Goal: Transaction & Acquisition: Purchase product/service

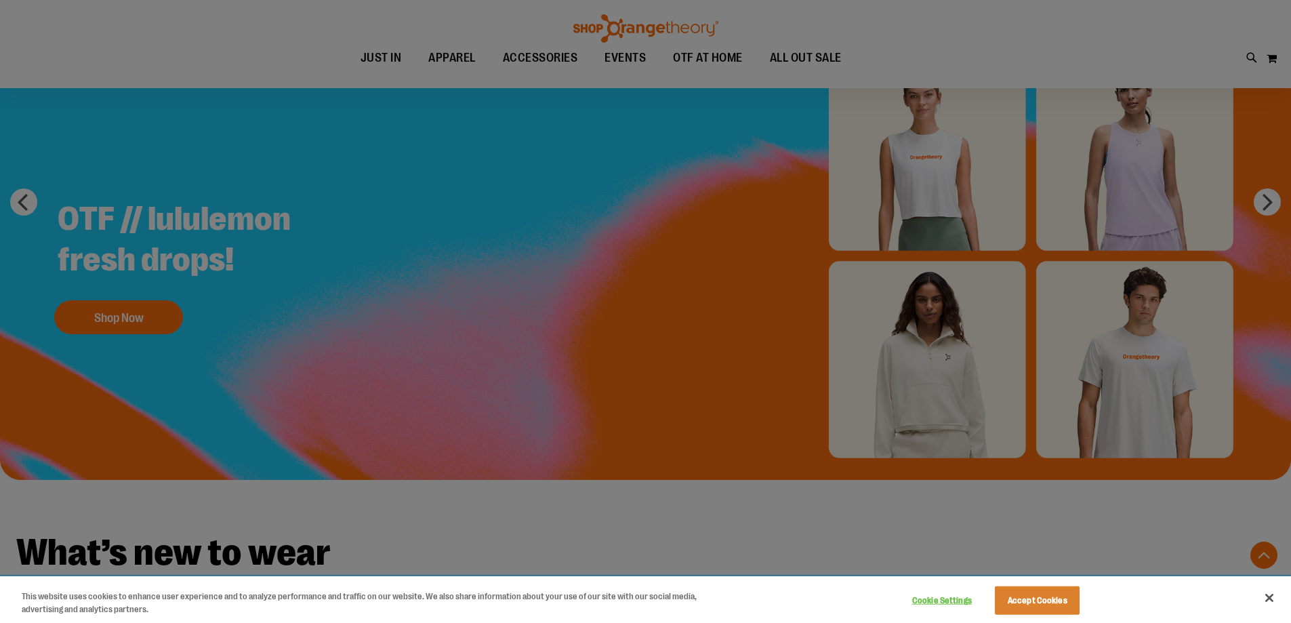
scroll to position [271, 0]
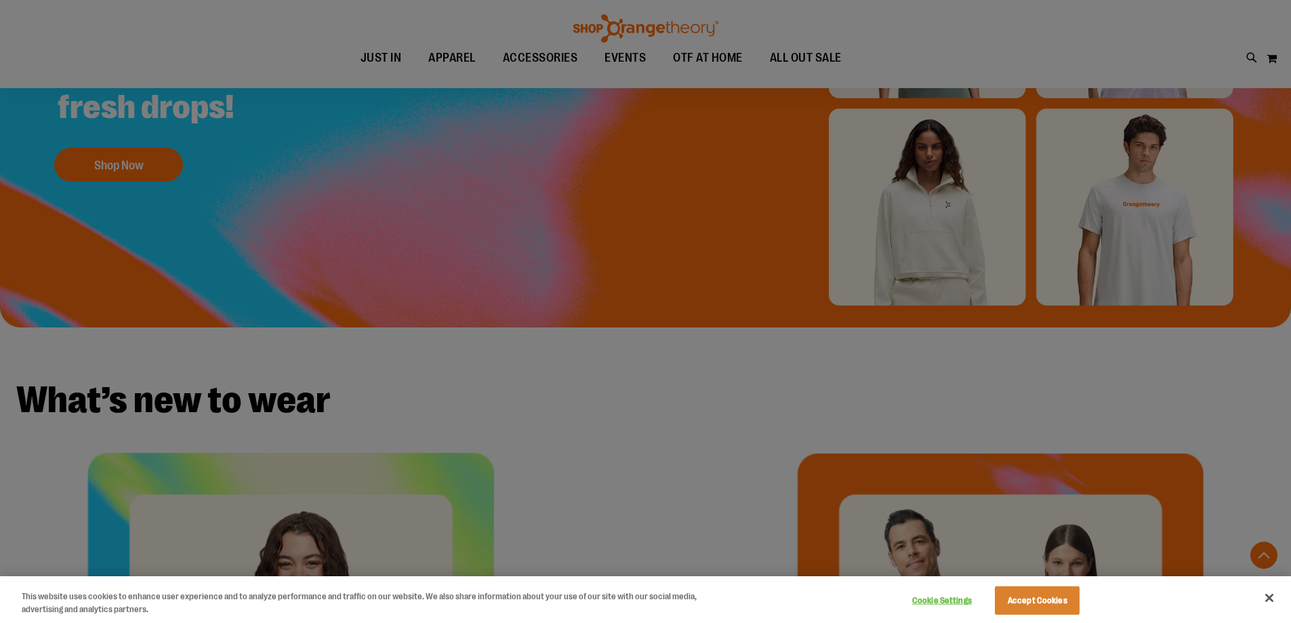
type input "**********"
click at [1040, 590] on button "Accept Cookies" at bounding box center [1037, 600] width 85 height 28
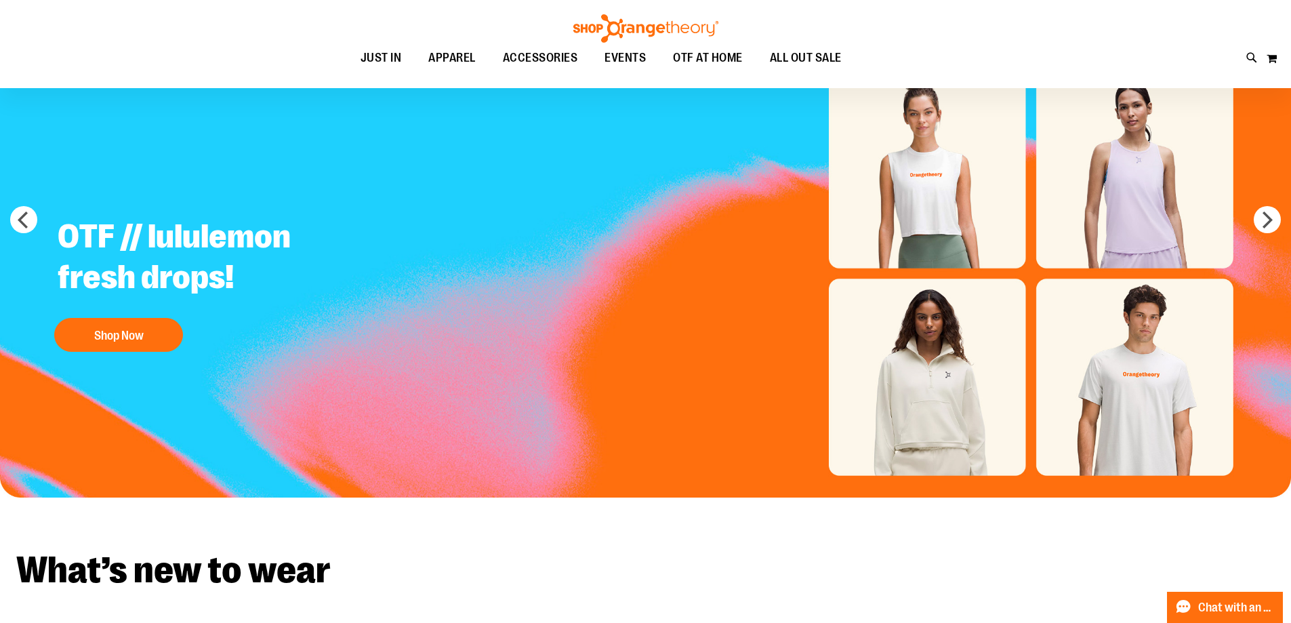
scroll to position [0, 0]
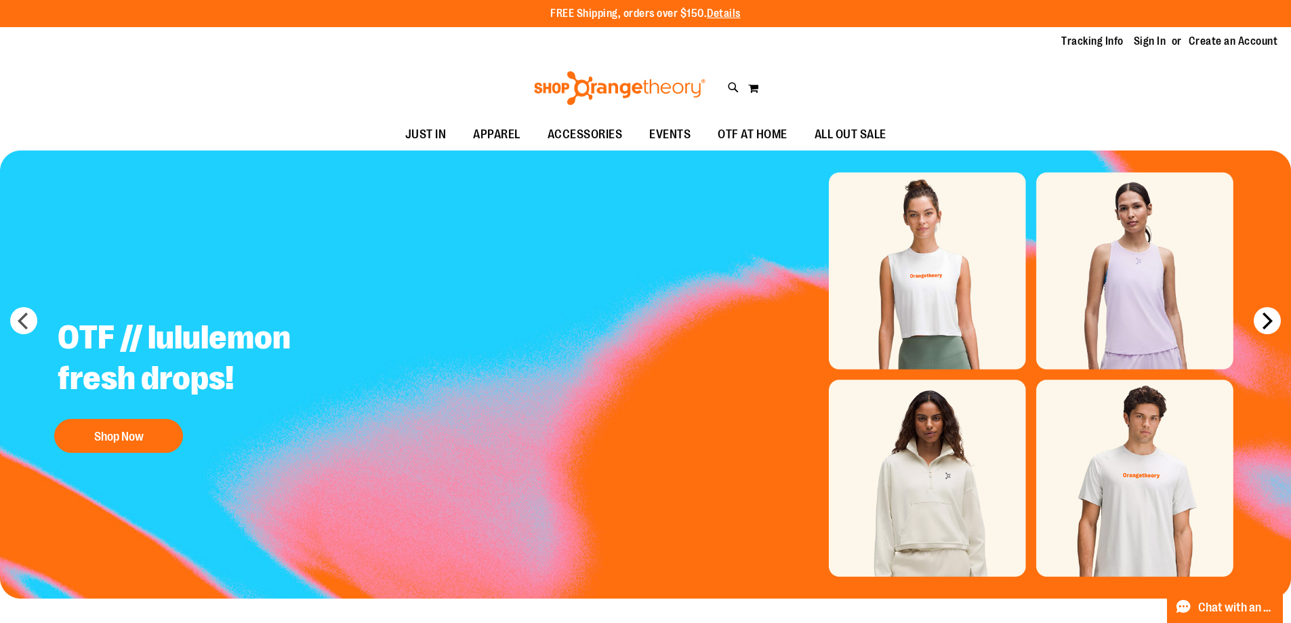
click at [1270, 317] on button "next" at bounding box center [1267, 320] width 27 height 27
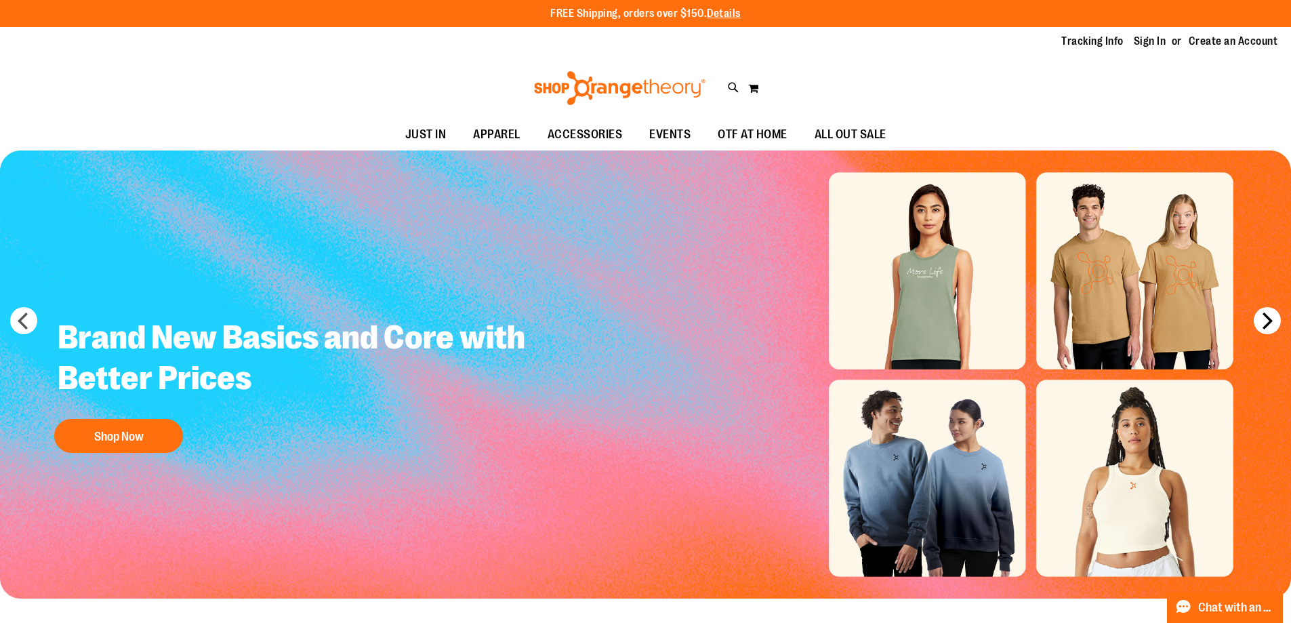
click at [1266, 312] on button "next" at bounding box center [1267, 320] width 27 height 27
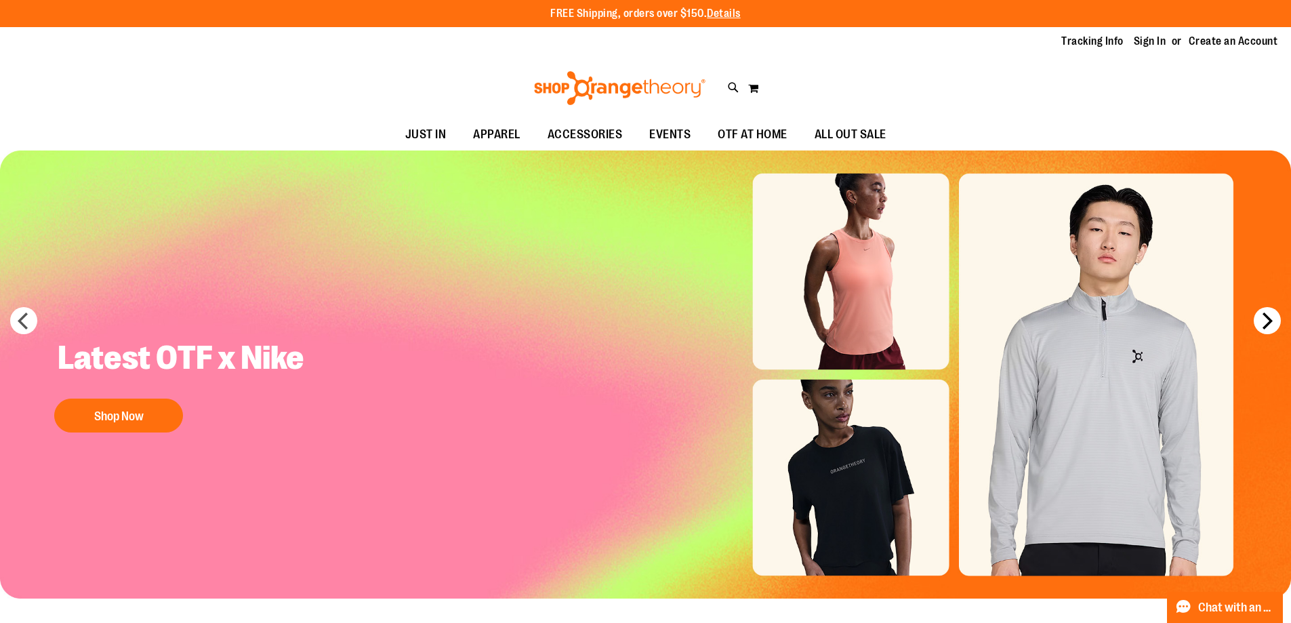
click at [1266, 312] on button "next" at bounding box center [1267, 320] width 27 height 27
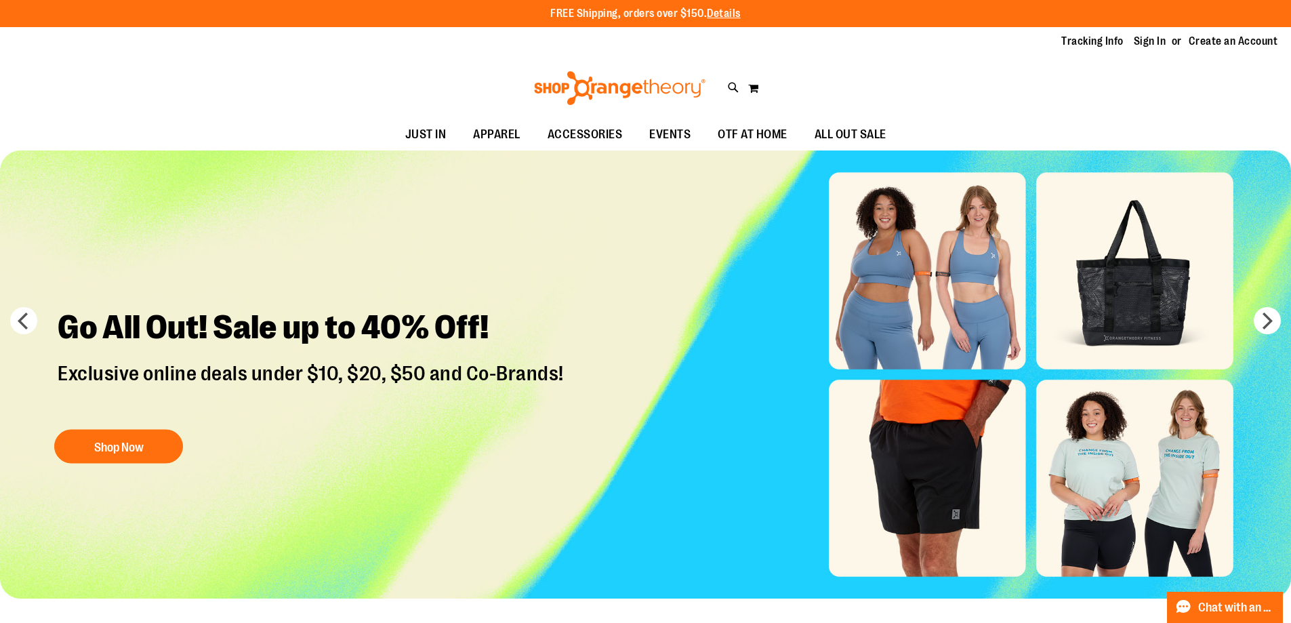
click at [1253, 321] on img "Slide 4 of 5" at bounding box center [645, 375] width 1291 height 448
click at [1264, 321] on button "next" at bounding box center [1267, 320] width 27 height 27
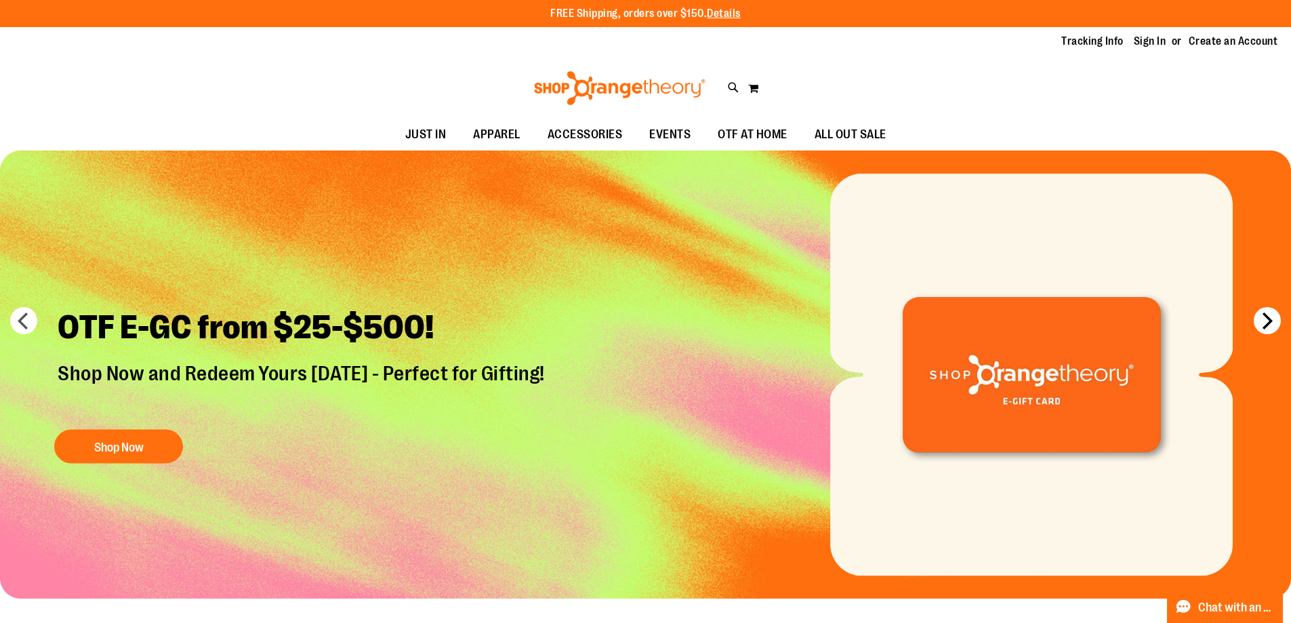
click at [1264, 321] on button "next" at bounding box center [1267, 320] width 27 height 27
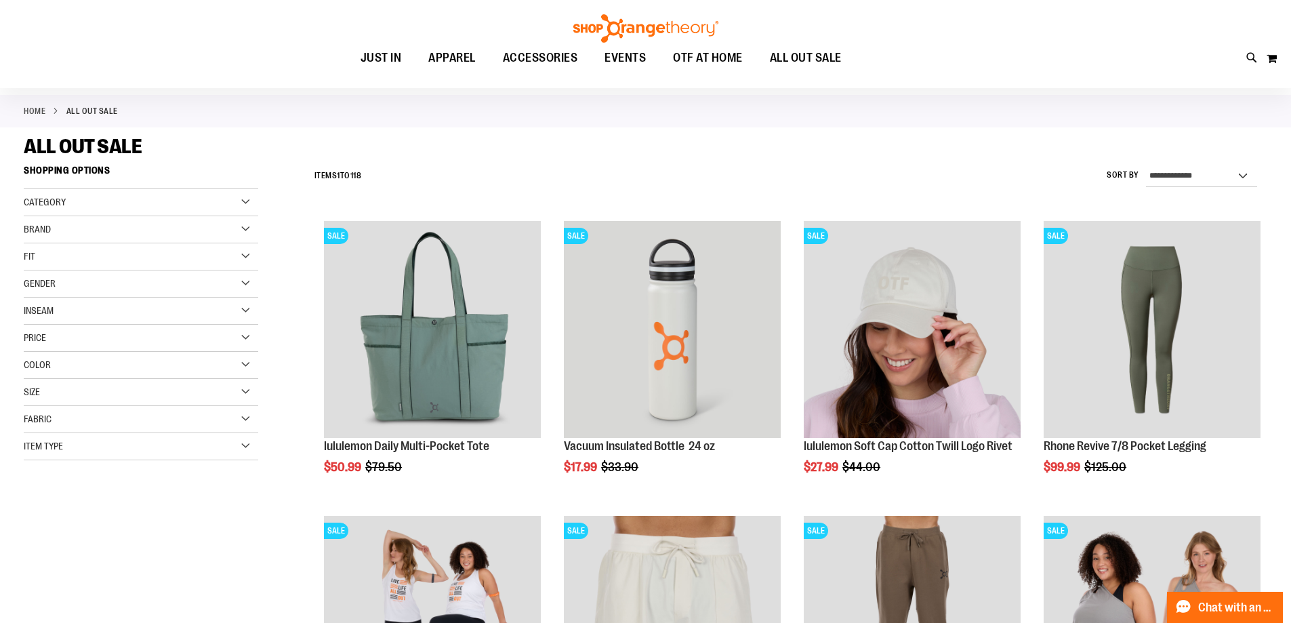
scroll to position [135, 0]
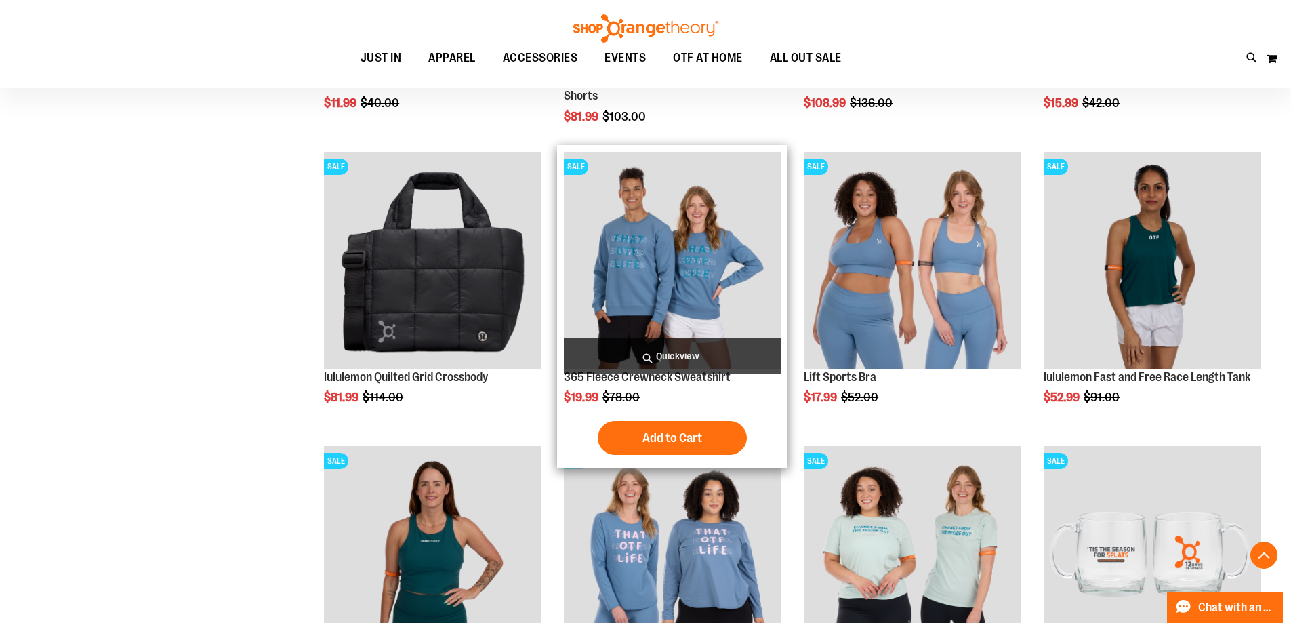
scroll to position [745, 0]
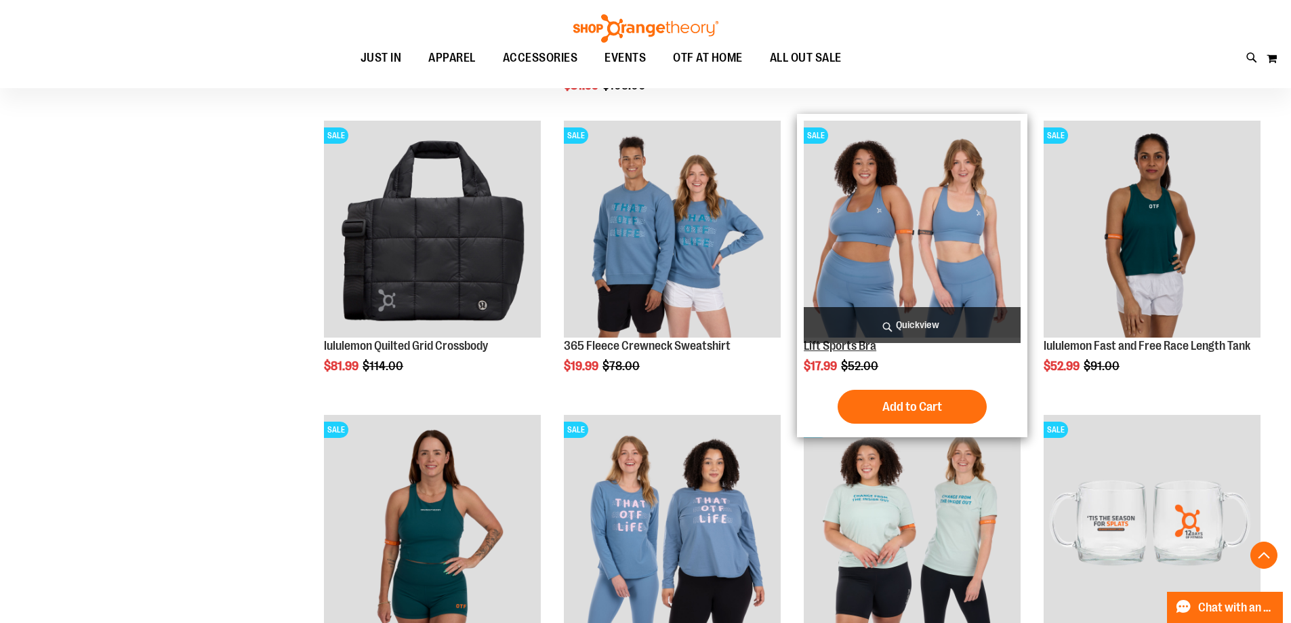
type input "**********"
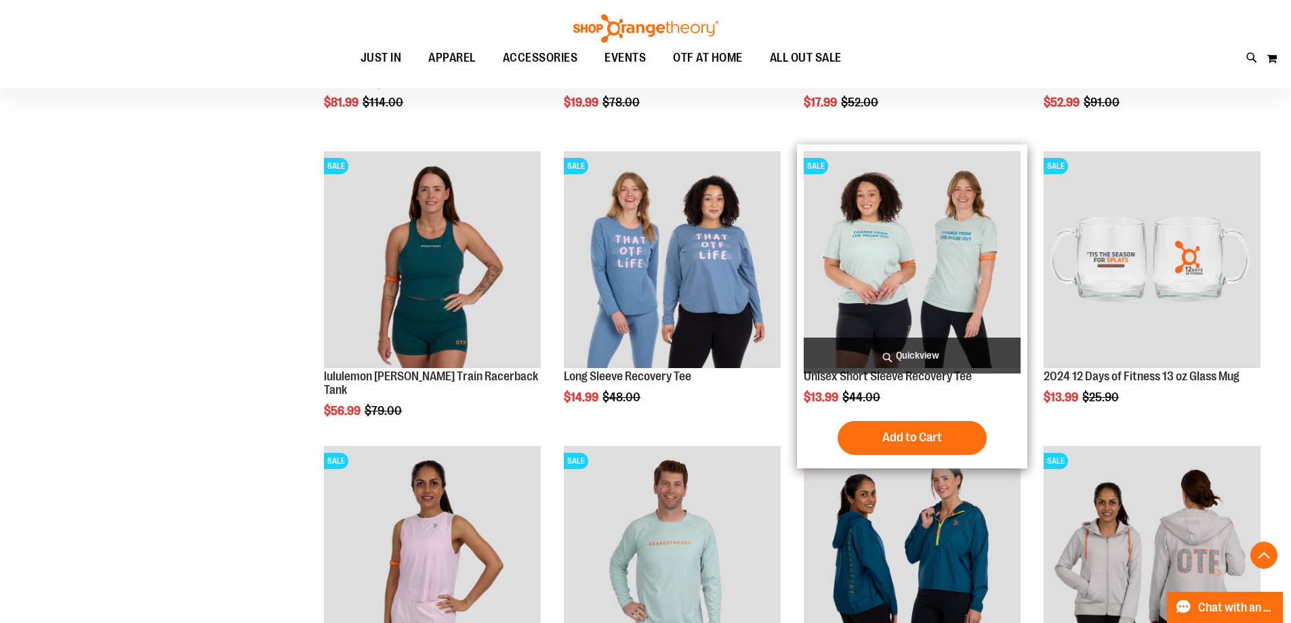
scroll to position [1152, 0]
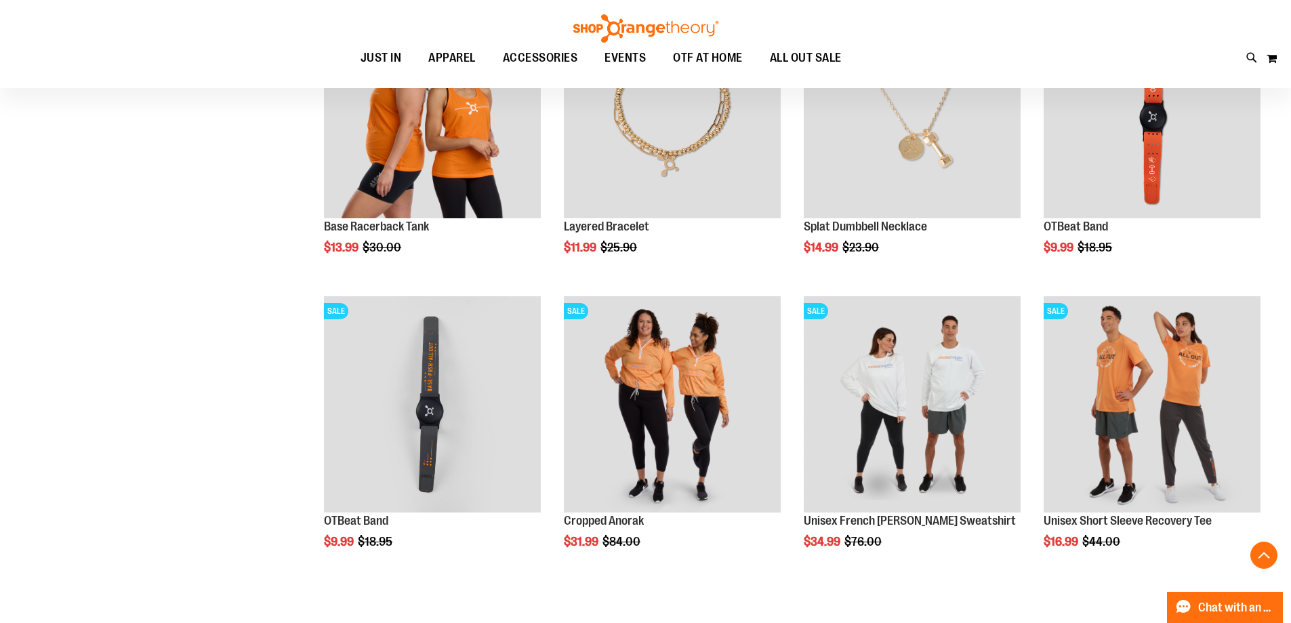
scroll to position [2372, 0]
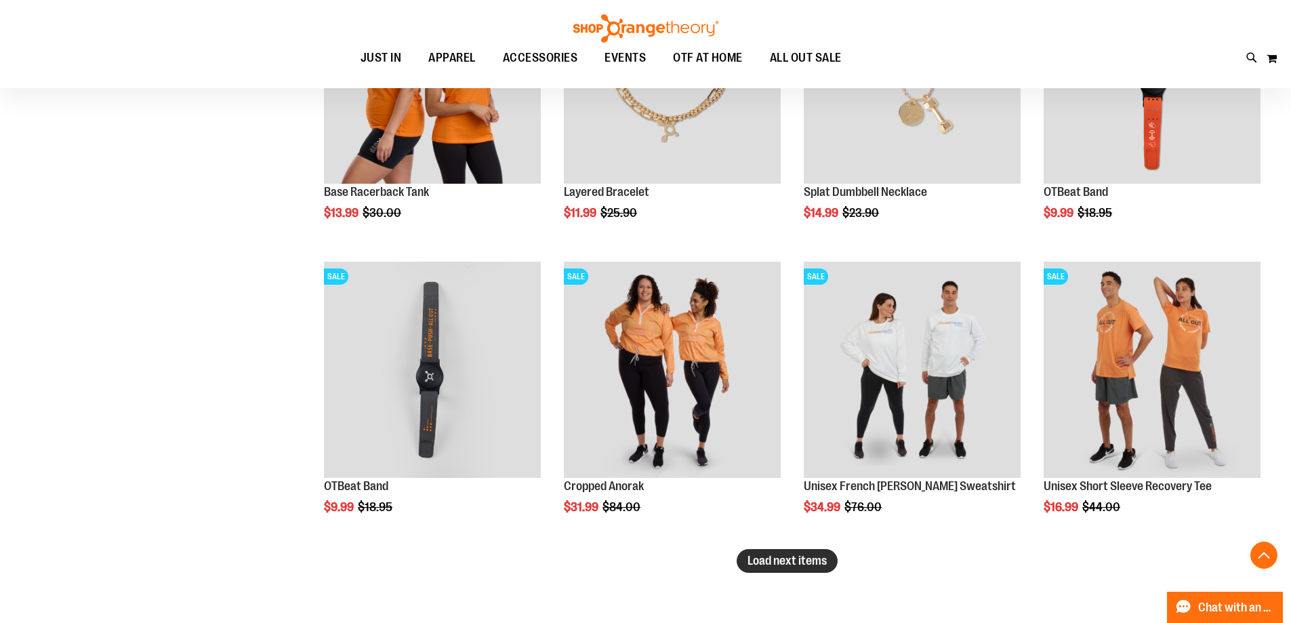
click at [827, 562] on span "Load next items" at bounding box center [787, 561] width 79 height 14
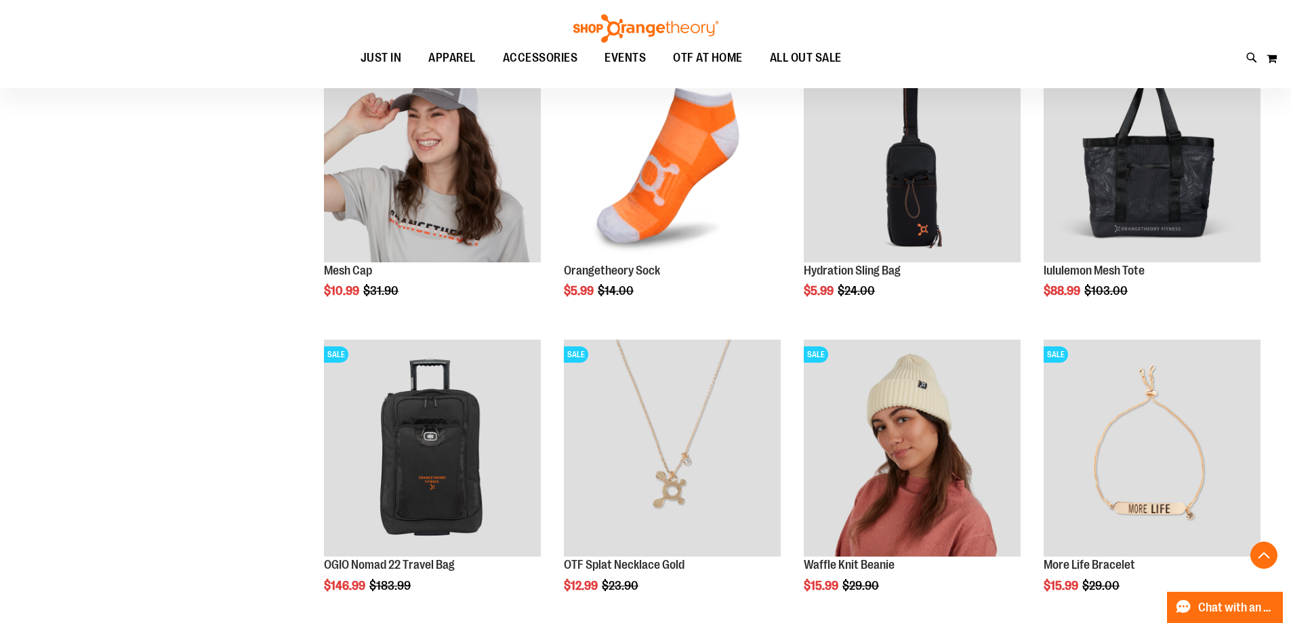
scroll to position [3253, 0]
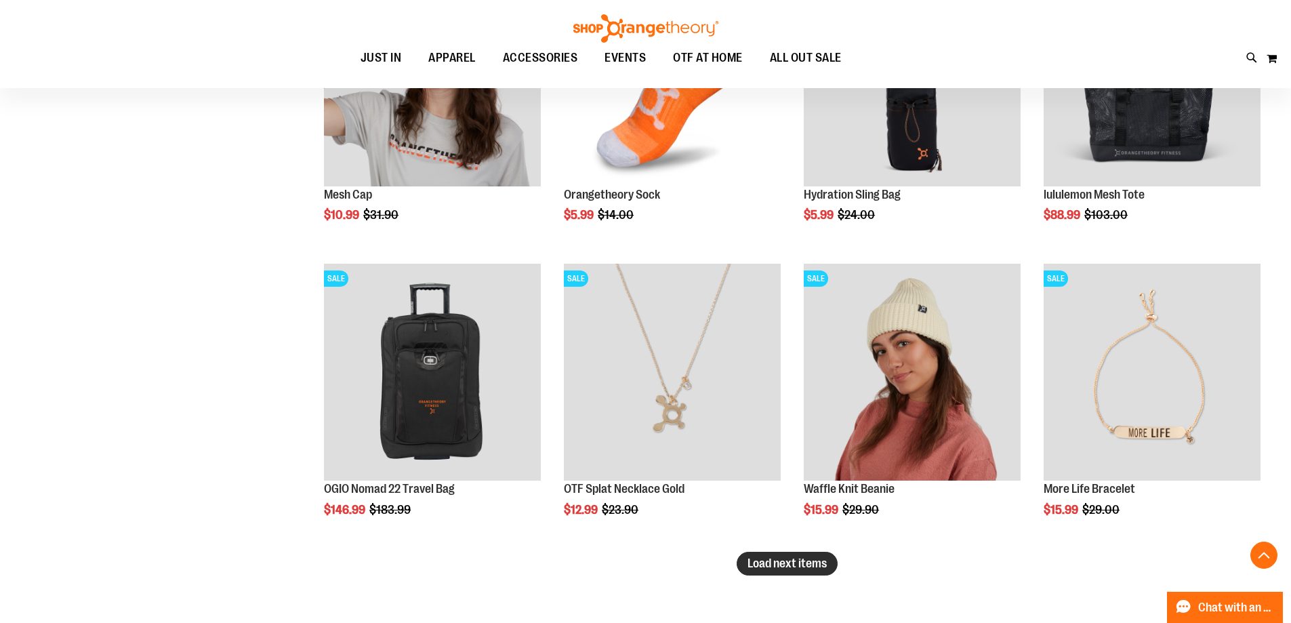
click at [796, 555] on button "Load next items" at bounding box center [787, 564] width 101 height 24
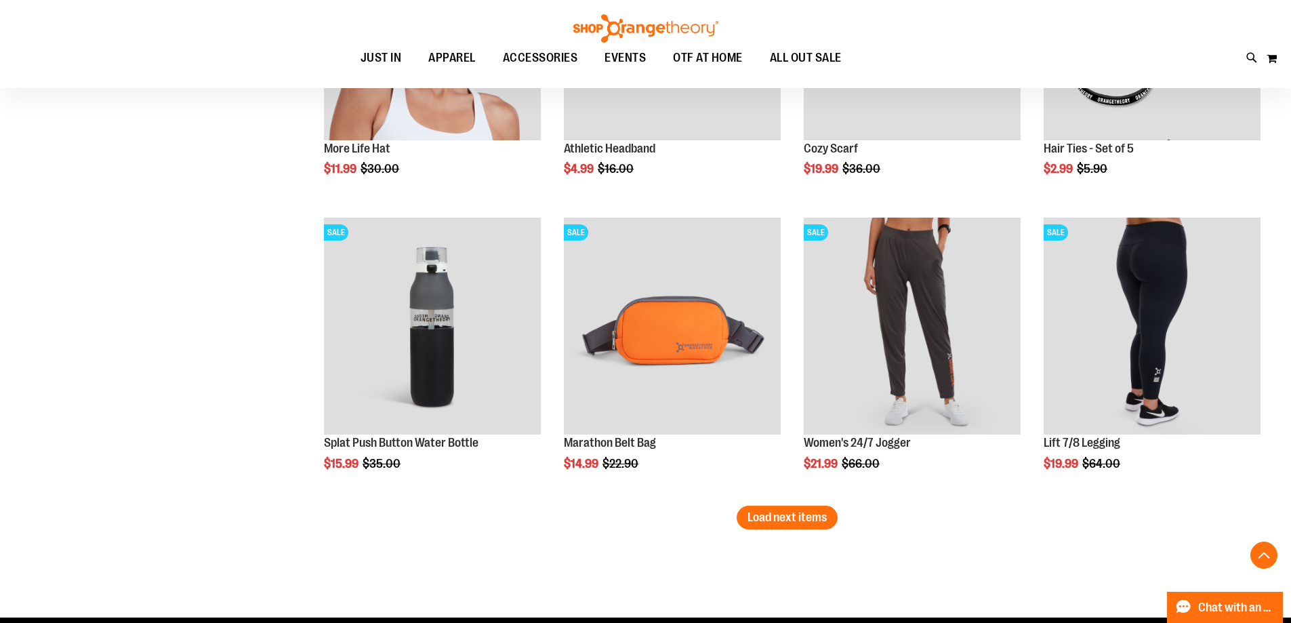
scroll to position [4203, 0]
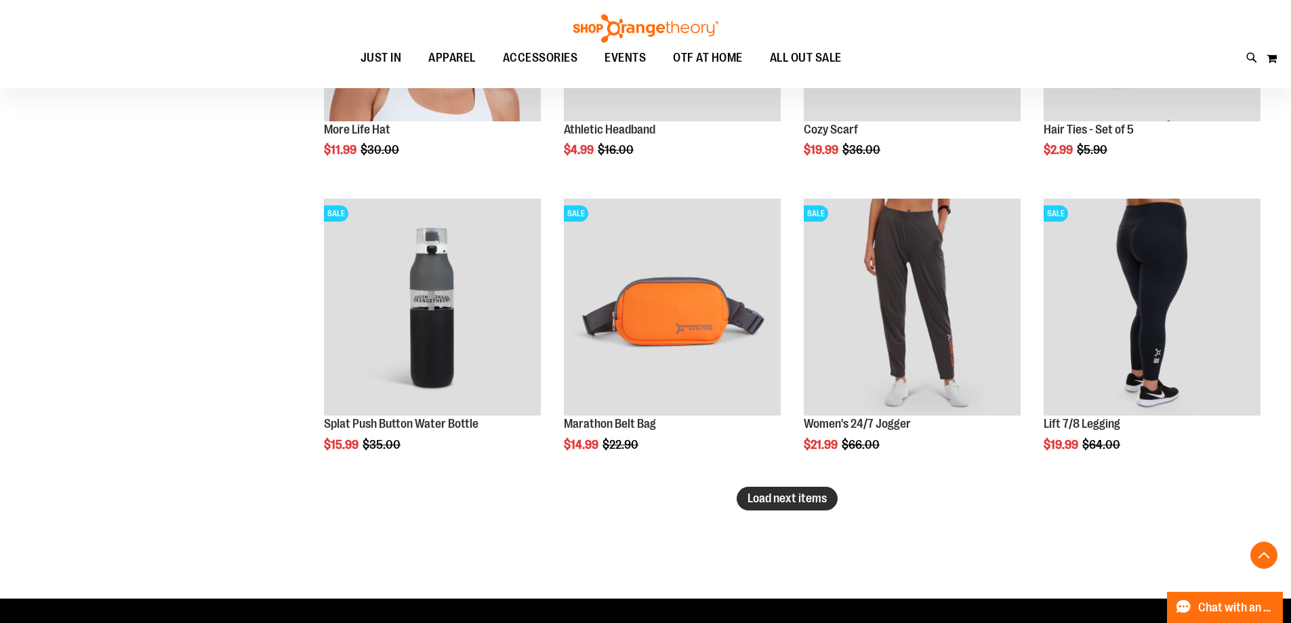
click at [807, 504] on span "Load next items" at bounding box center [787, 499] width 79 height 14
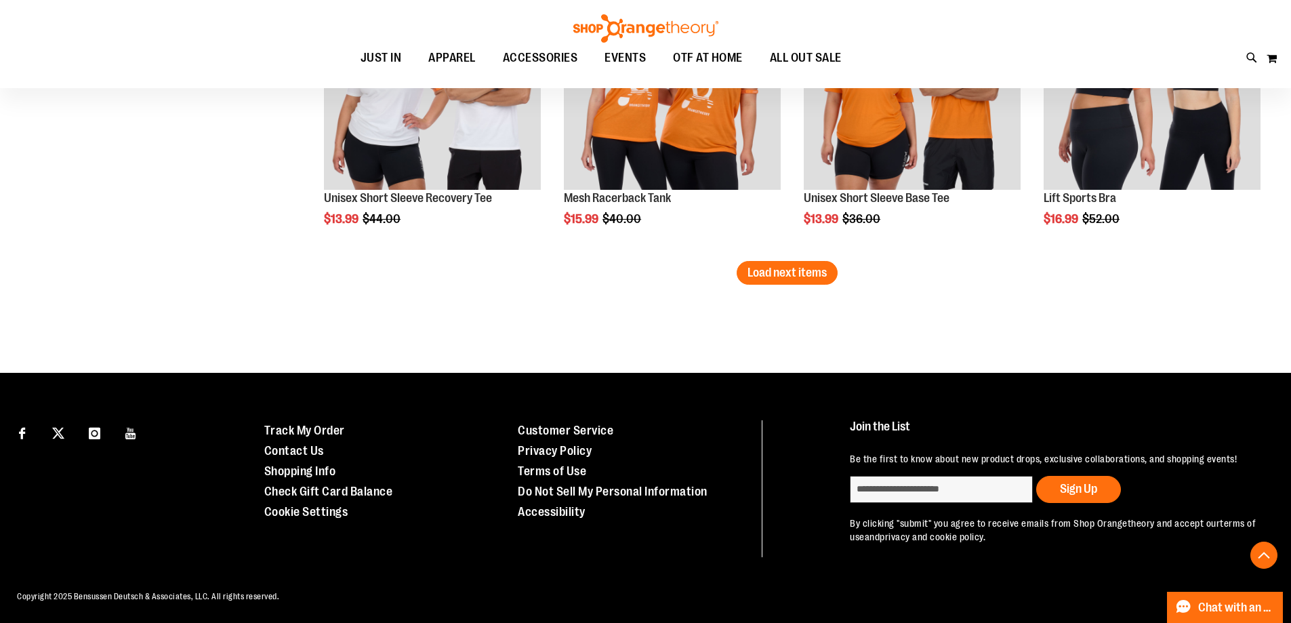
scroll to position [5315, 0]
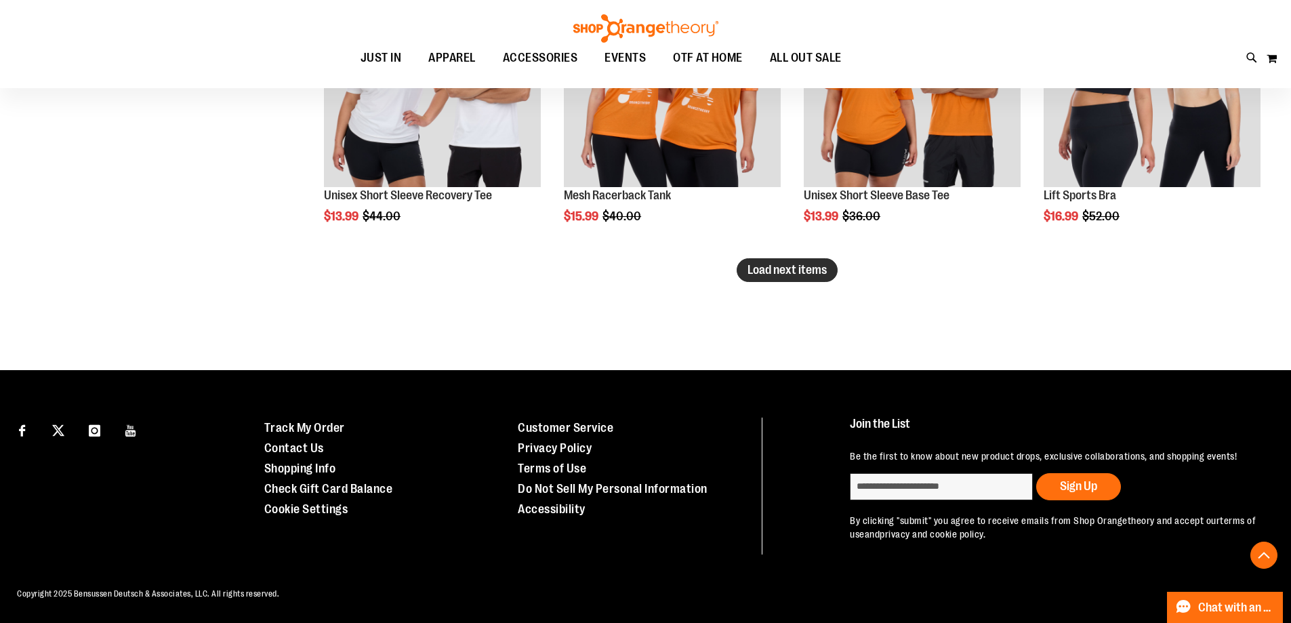
click at [824, 273] on span "Load next items" at bounding box center [787, 270] width 79 height 14
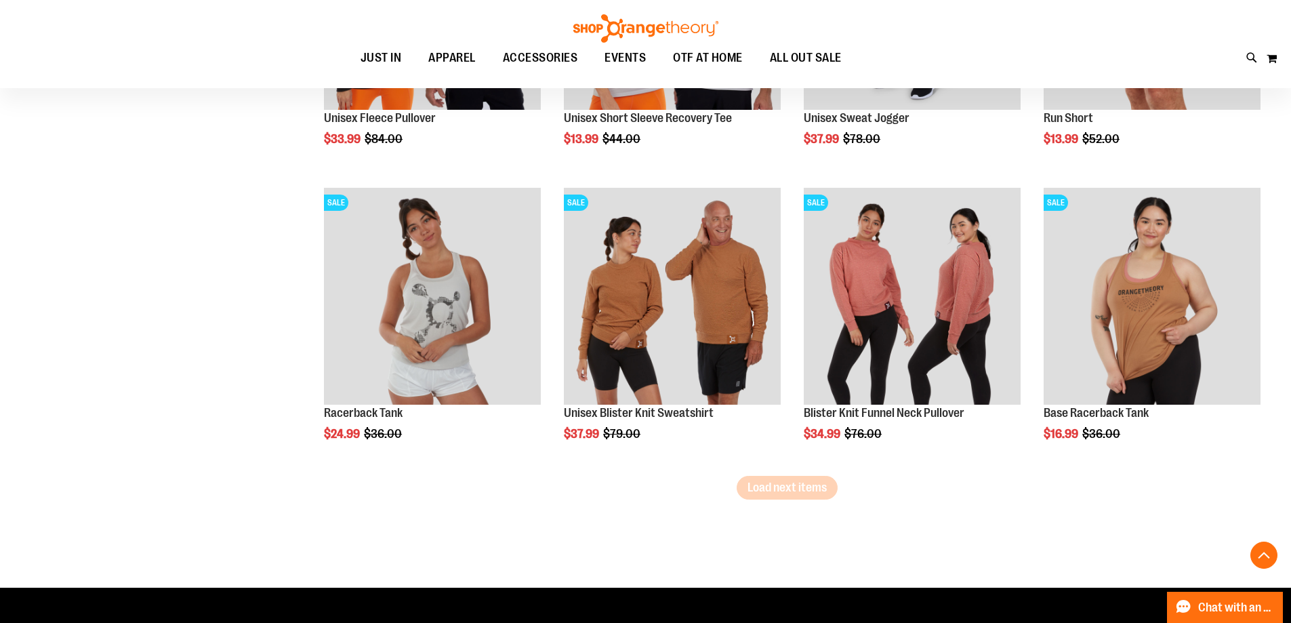
scroll to position [5993, 0]
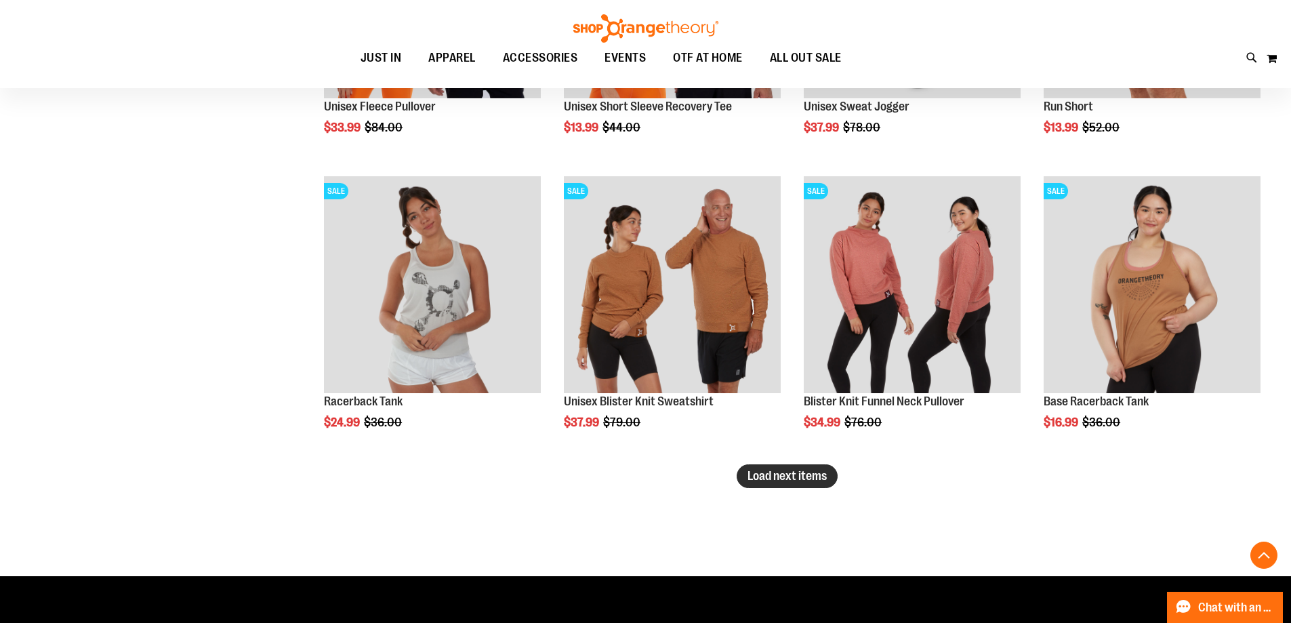
click at [763, 471] on span "Load next items" at bounding box center [787, 476] width 79 height 14
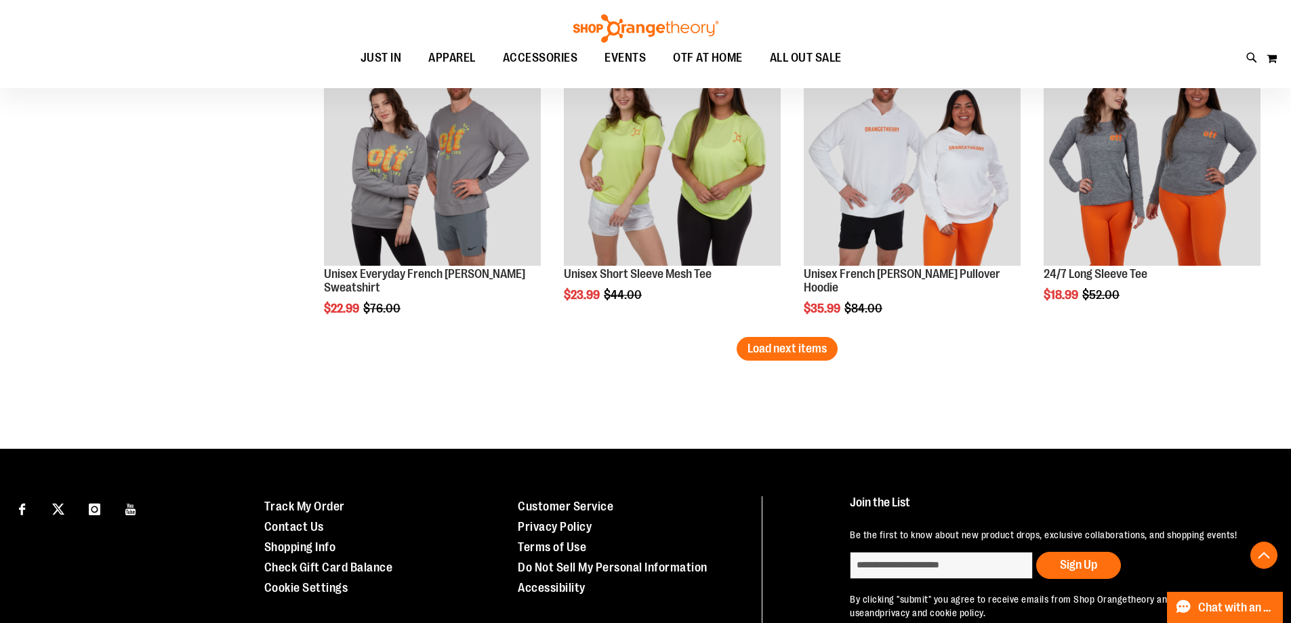
scroll to position [7010, 0]
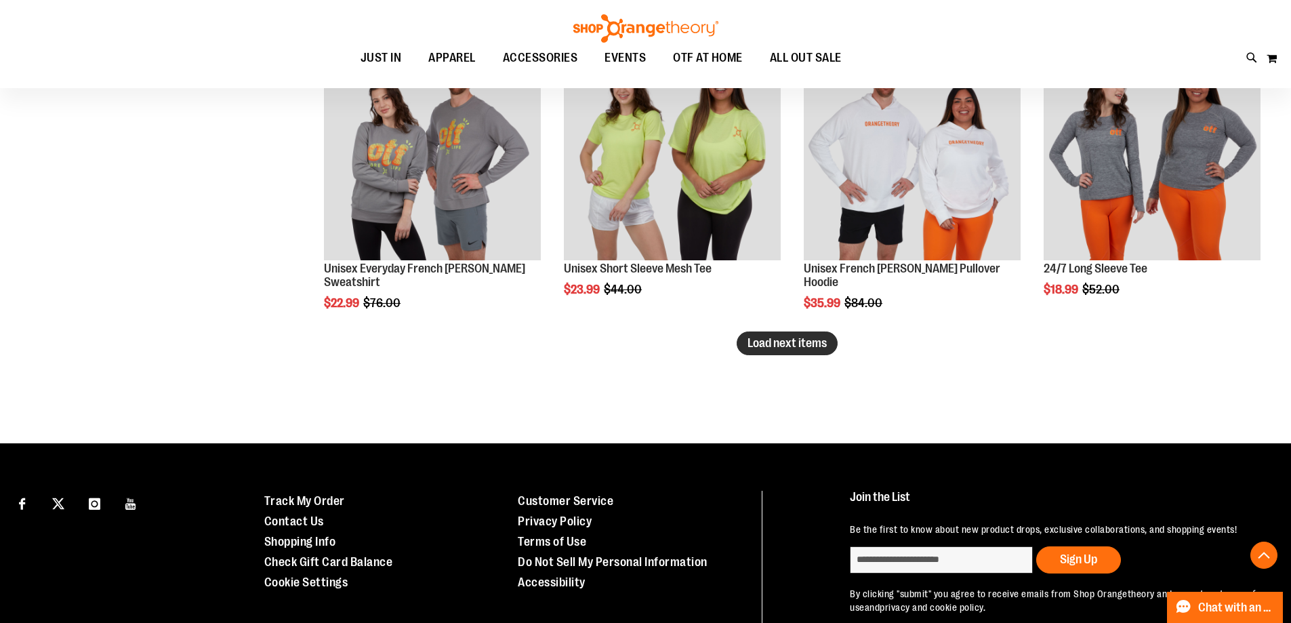
click at [809, 350] on button "Load next items" at bounding box center [787, 344] width 101 height 24
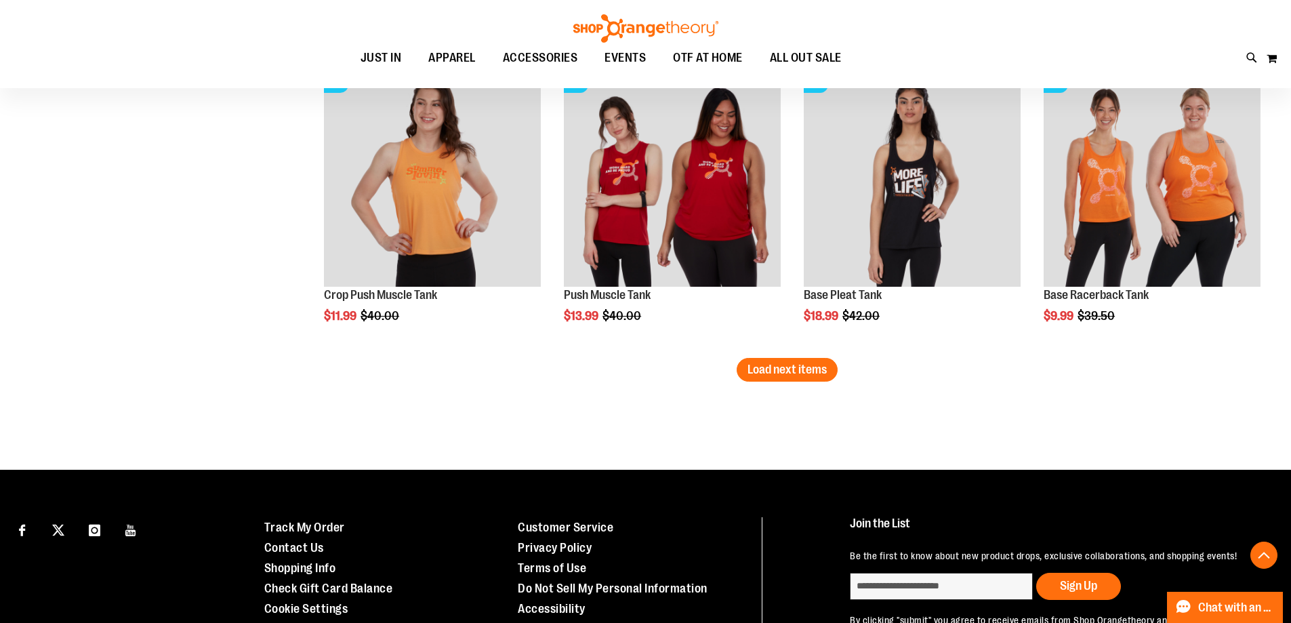
scroll to position [7891, 0]
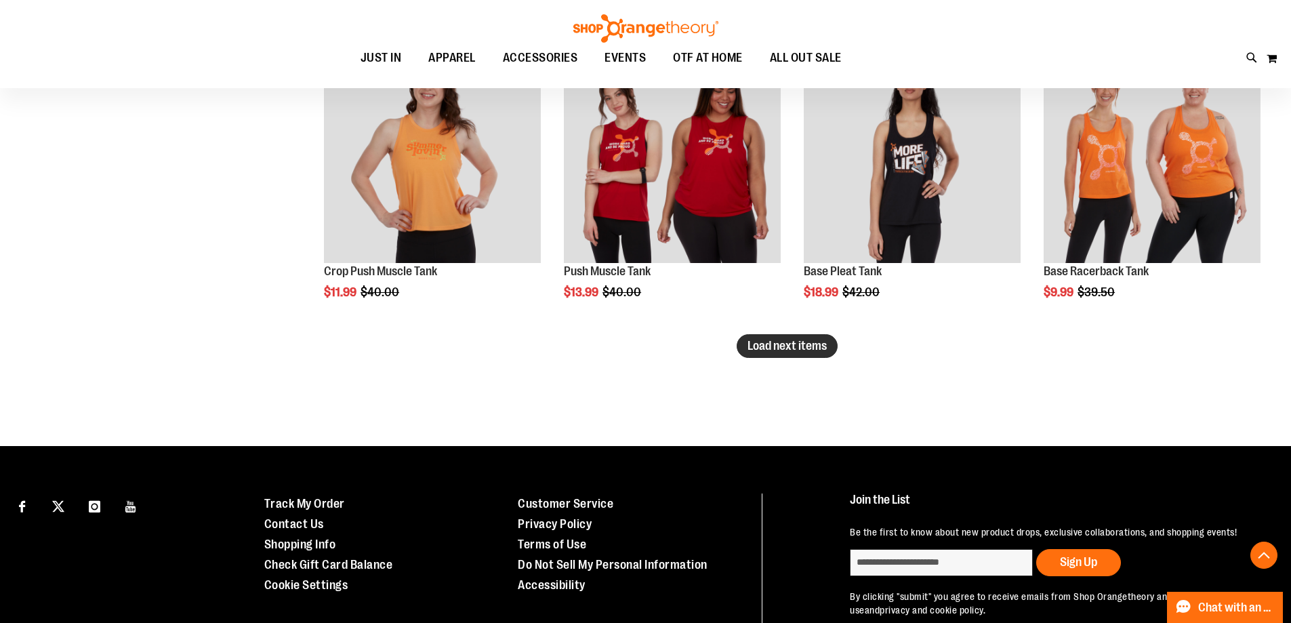
click at [761, 344] on span "Load next items" at bounding box center [787, 346] width 79 height 14
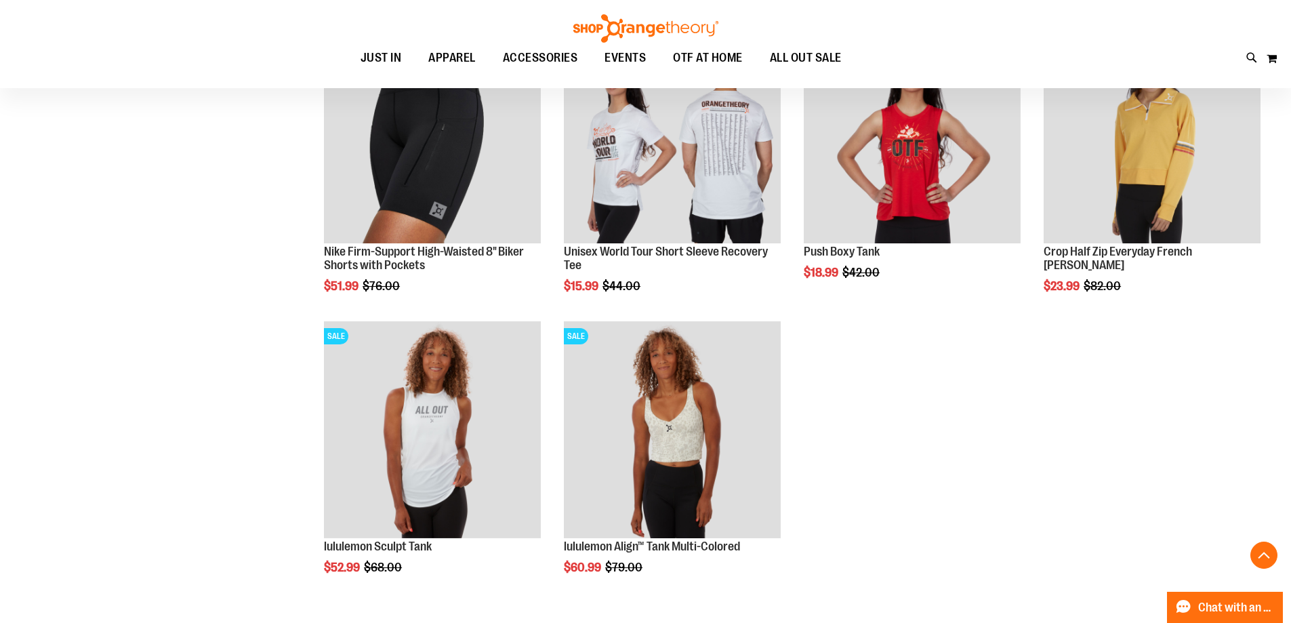
scroll to position [8501, 0]
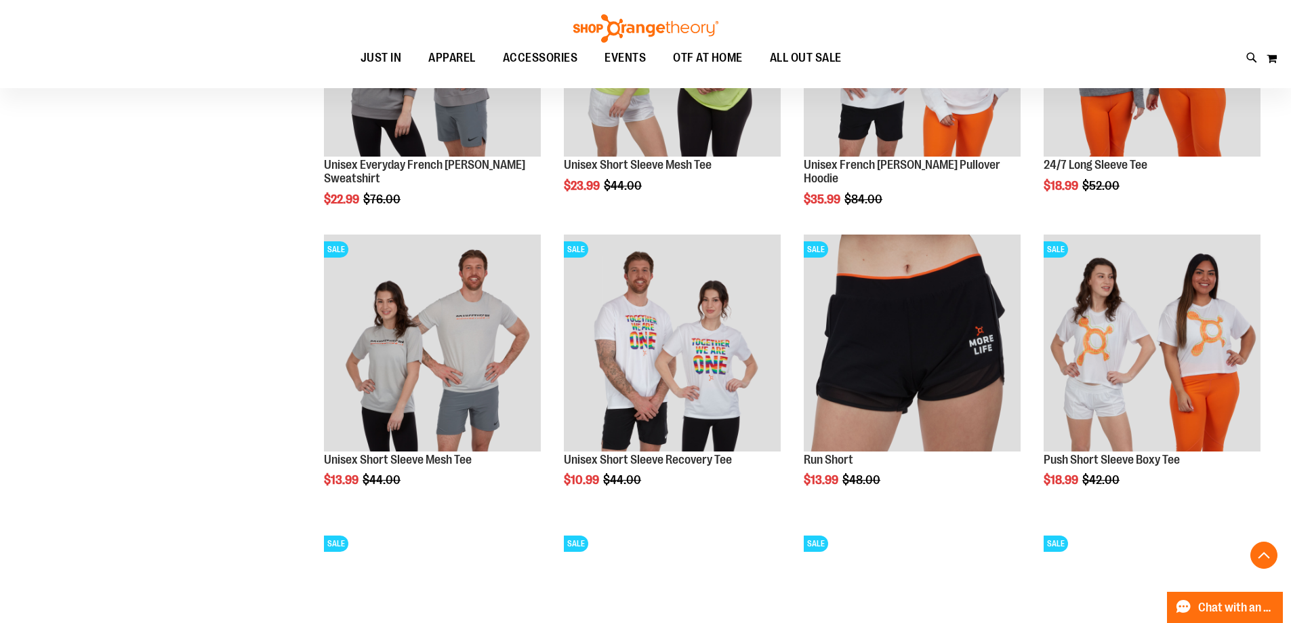
scroll to position [6942, 0]
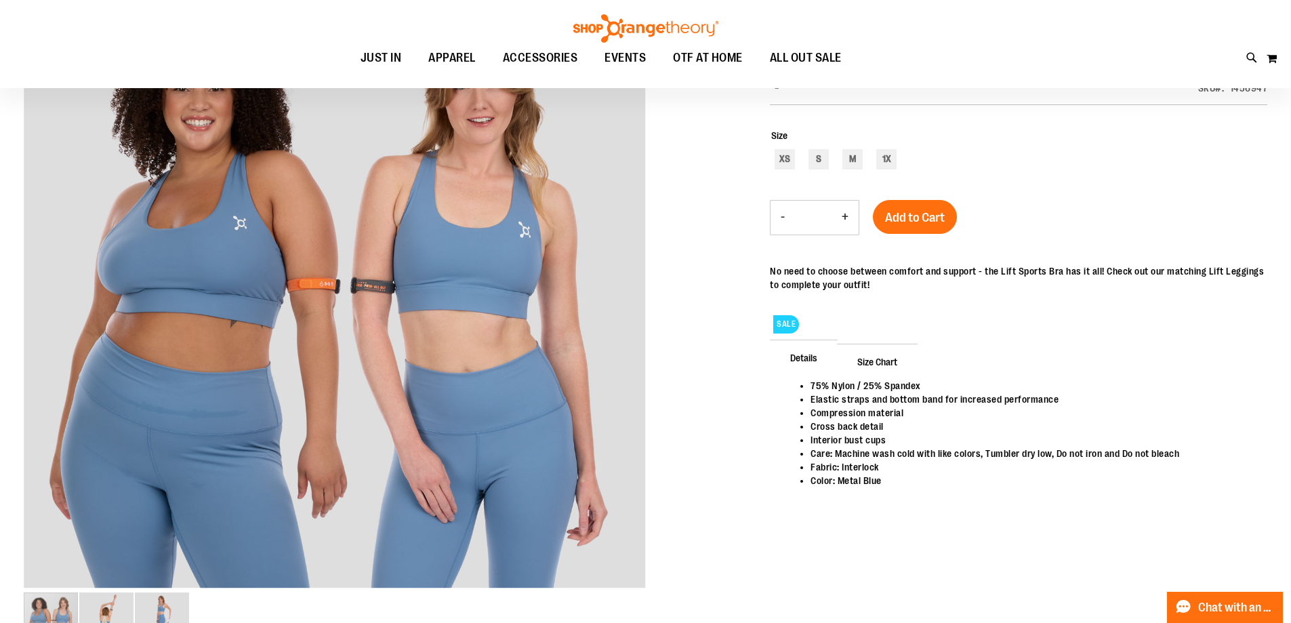
scroll to position [203, 0]
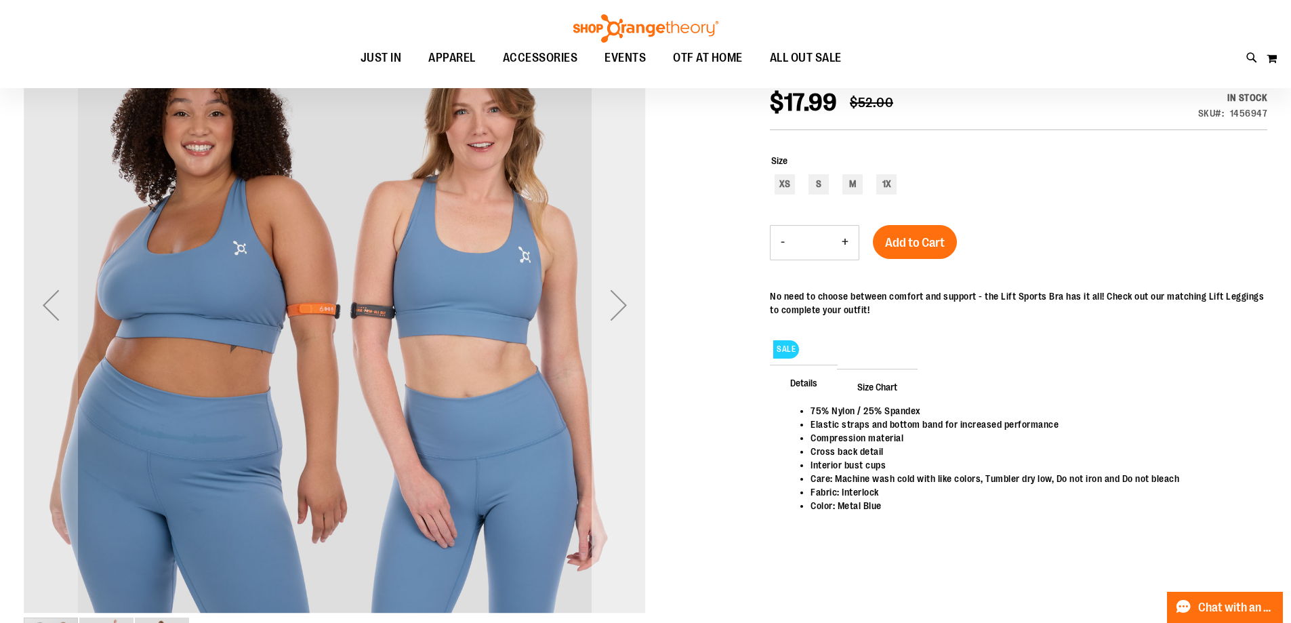
type input "**********"
click at [623, 305] on div "Next" at bounding box center [619, 305] width 54 height 54
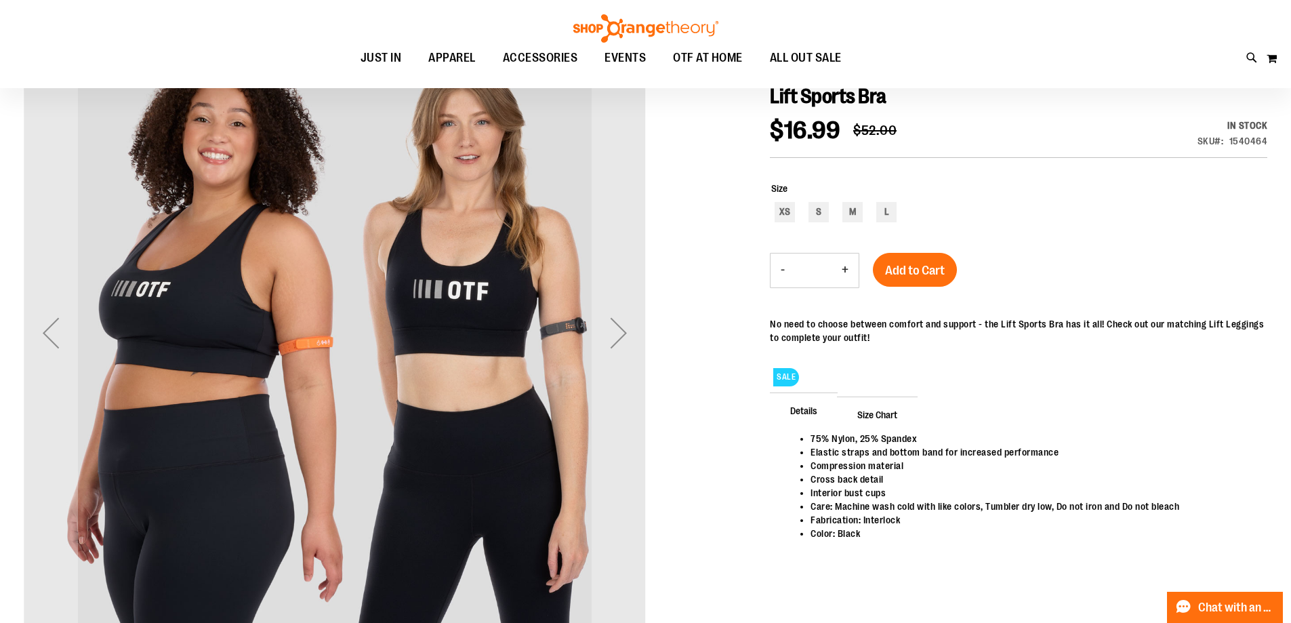
scroll to position [203, 0]
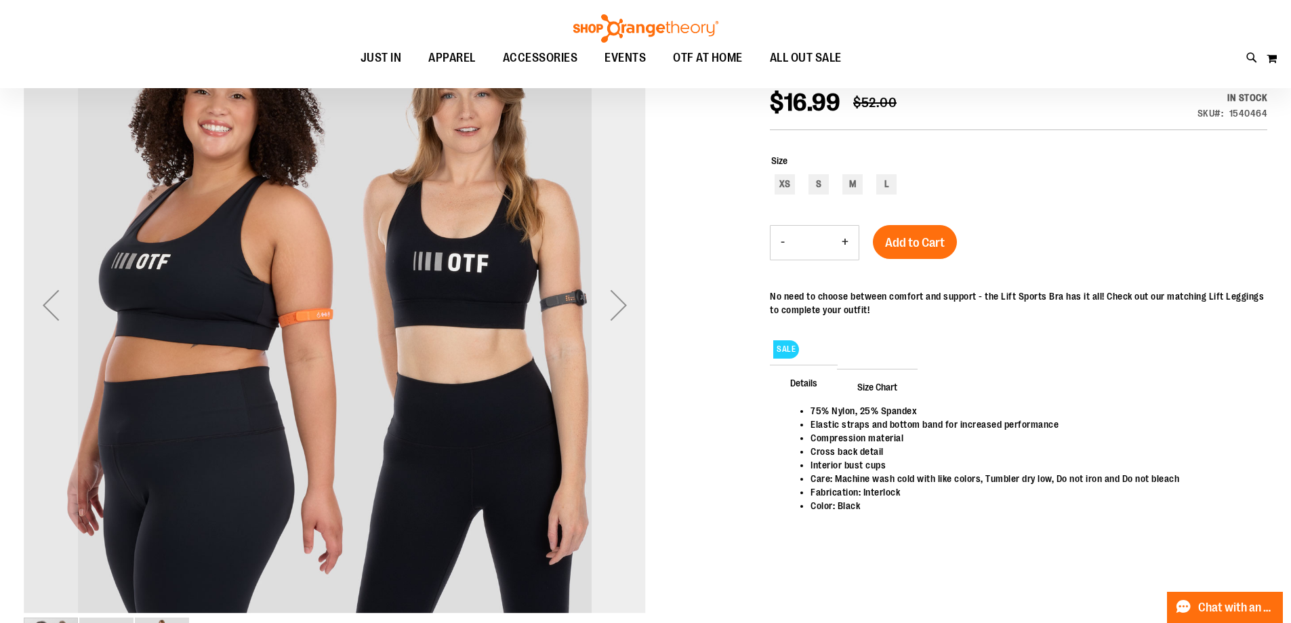
type input "**********"
click at [624, 314] on div "Next" at bounding box center [619, 305] width 54 height 54
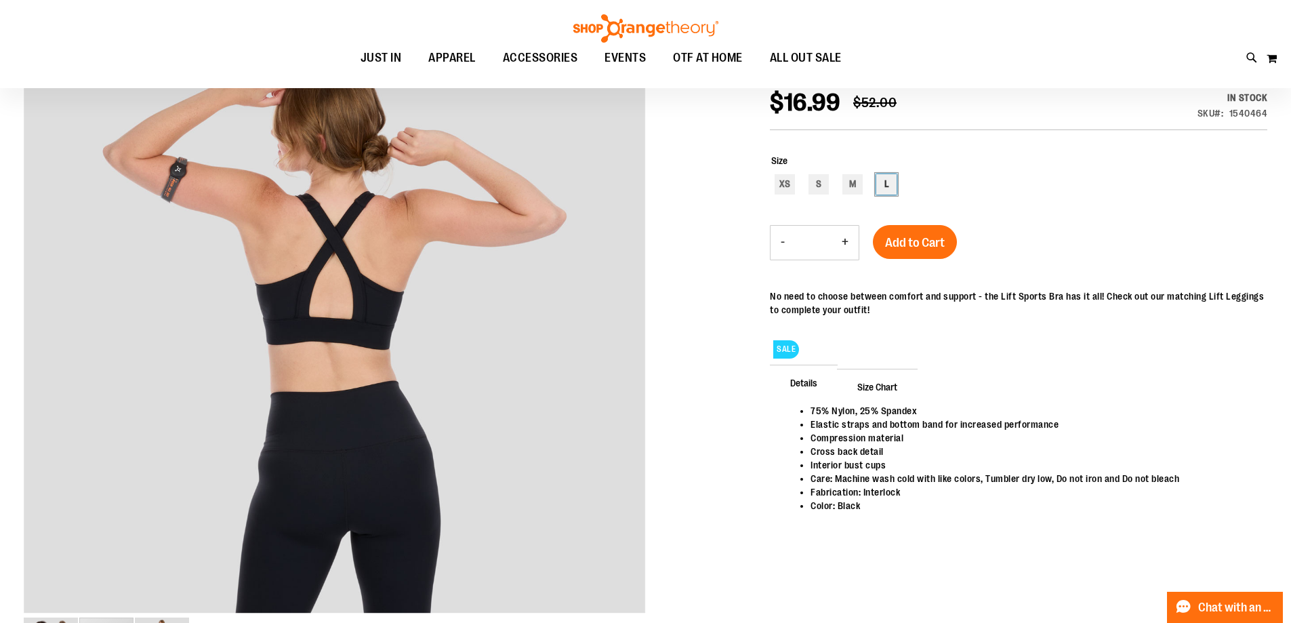
click at [884, 178] on div "L" at bounding box center [887, 184] width 20 height 20
type input "***"
